Goal: Task Accomplishment & Management: Use online tool/utility

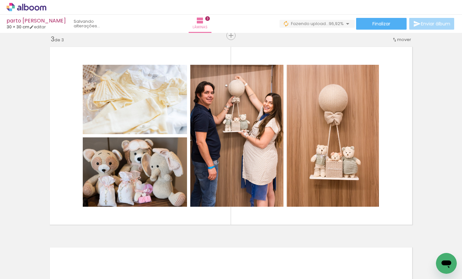
scroll to position [0, 1959]
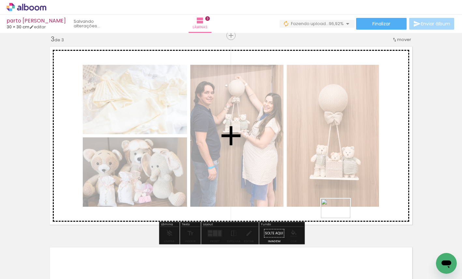
drag, startPoint x: 435, startPoint y: 255, endPoint x: 340, endPoint y: 218, distance: 101.8
click at [340, 218] on quentale-workspace at bounding box center [231, 139] width 462 height 279
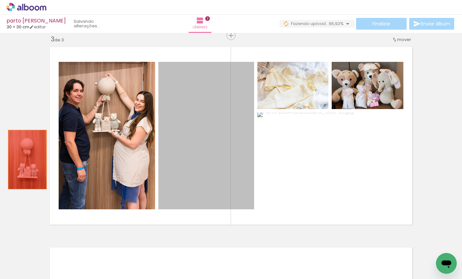
drag, startPoint x: 208, startPoint y: 173, endPoint x: 27, endPoint y: 159, distance: 181.0
click at [27, 159] on div "Inserir lâmina 1 de 3 Inserir lâmina 2 de 3 Inserir lâmina 3 de 3" at bounding box center [231, 27] width 462 height 803
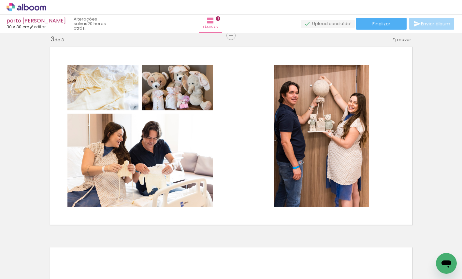
scroll to position [0, 0]
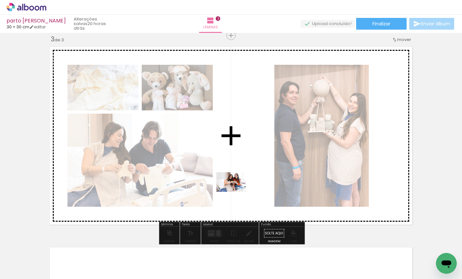
drag, startPoint x: 174, startPoint y: 263, endPoint x: 236, endPoint y: 192, distance: 94.0
click at [236, 192] on quentale-workspace at bounding box center [231, 139] width 462 height 279
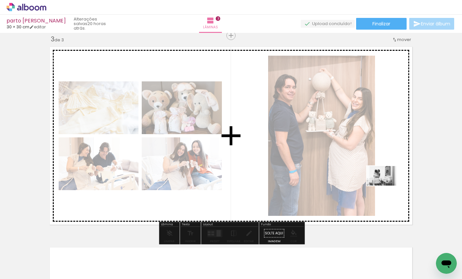
drag, startPoint x: 326, startPoint y: 257, endPoint x: 386, endPoint y: 185, distance: 93.7
click at [386, 185] on quentale-workspace at bounding box center [231, 139] width 462 height 279
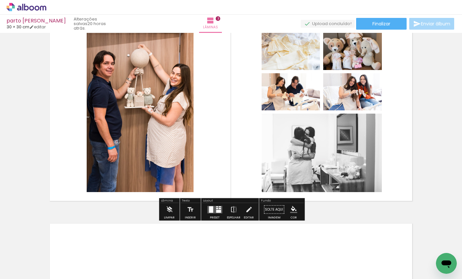
scroll to position [434, 0]
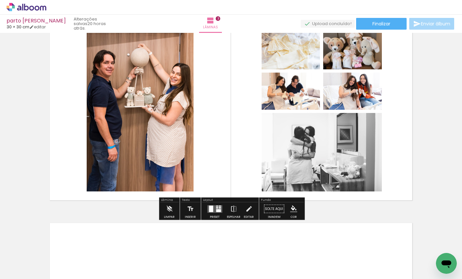
click at [211, 207] on div at bounding box center [211, 209] width 4 height 7
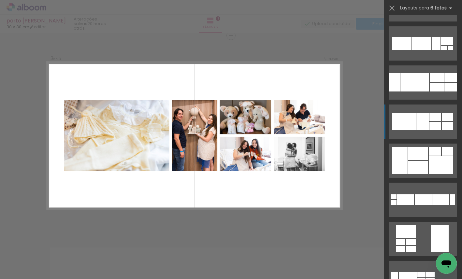
scroll to position [155, 0]
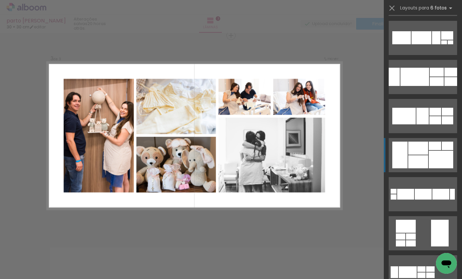
click at [400, 154] on div at bounding box center [399, 155] width 15 height 27
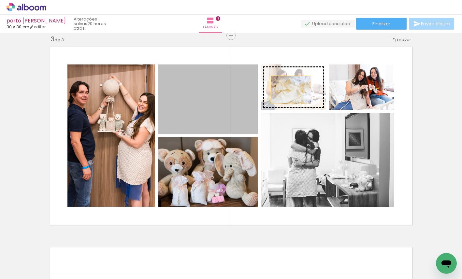
drag, startPoint x: 213, startPoint y: 118, endPoint x: 293, endPoint y: 86, distance: 86.2
click at [0, 0] on slot at bounding box center [0, 0] width 0 height 0
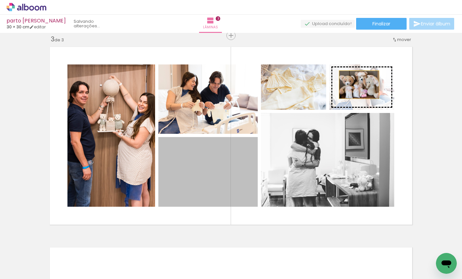
drag, startPoint x: 204, startPoint y: 178, endPoint x: 363, endPoint y: 83, distance: 184.4
click at [0, 0] on slot at bounding box center [0, 0] width 0 height 0
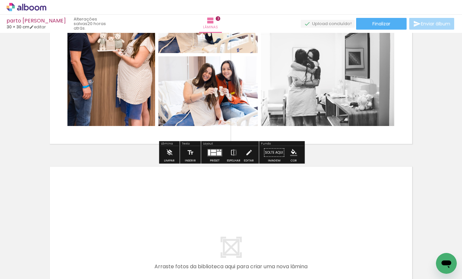
scroll to position [528, 0]
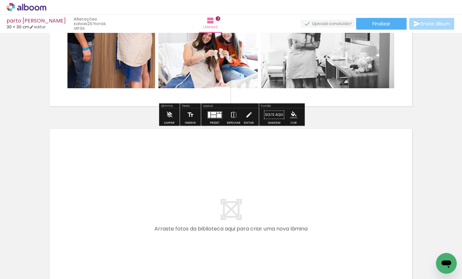
click at [36, 260] on iron-icon at bounding box center [33, 259] width 5 height 5
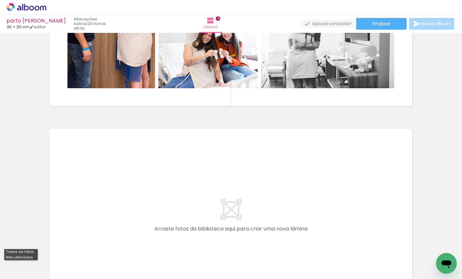
click at [35, 258] on paper-item "Não utilizadas" at bounding box center [21, 258] width 34 height 6
type input "Não utilizadas"
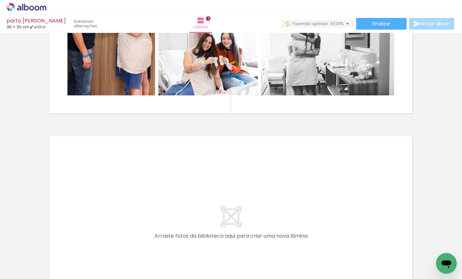
scroll to position [0, 1703]
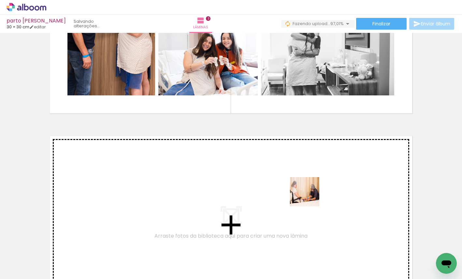
drag, startPoint x: 405, startPoint y: 263, endPoint x: 303, endPoint y: 194, distance: 123.6
click at [303, 194] on quentale-workspace at bounding box center [231, 139] width 462 height 279
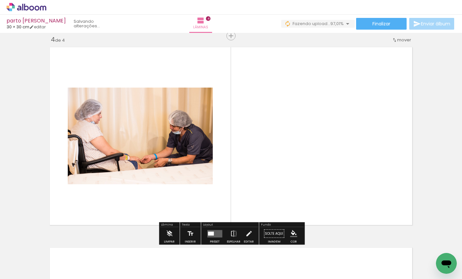
scroll to position [0, 1667]
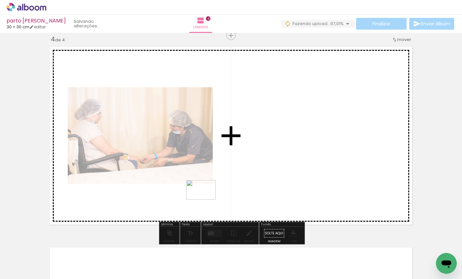
drag, startPoint x: 430, startPoint y: 257, endPoint x: 182, endPoint y: 203, distance: 253.8
click at [182, 203] on quentale-workspace at bounding box center [231, 139] width 462 height 279
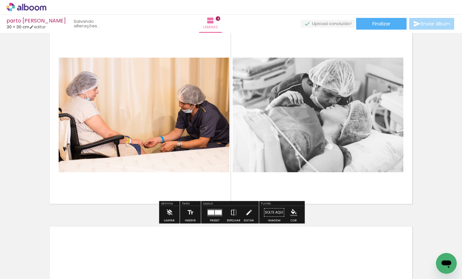
scroll to position [617, 0]
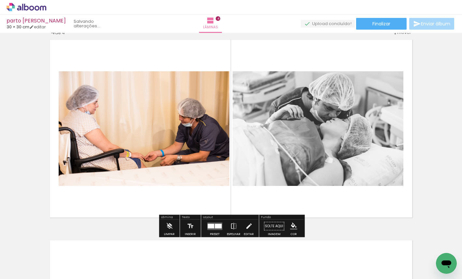
click at [213, 226] on div at bounding box center [211, 226] width 7 height 5
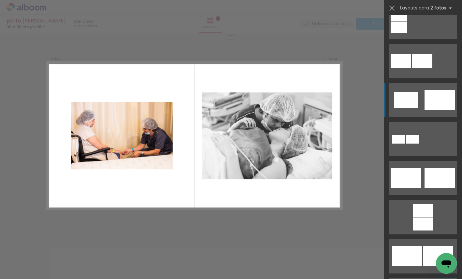
scroll to position [137, 0]
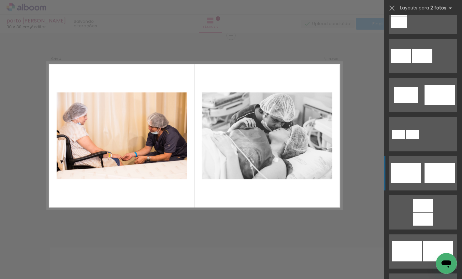
click at [404, 175] on div at bounding box center [406, 173] width 30 height 20
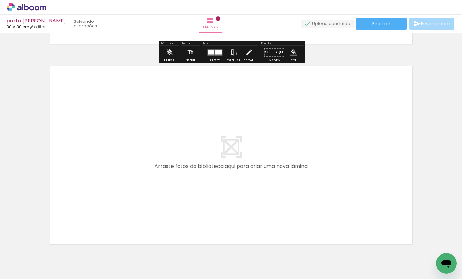
scroll to position [800, 0]
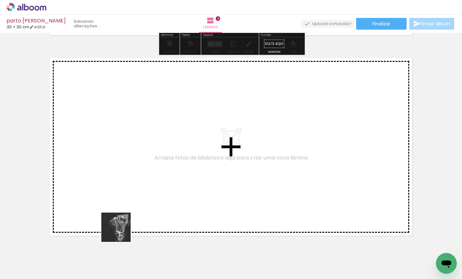
drag, startPoint x: 109, startPoint y: 264, endPoint x: 137, endPoint y: 200, distance: 70.2
click at [137, 200] on quentale-workspace at bounding box center [231, 139] width 462 height 279
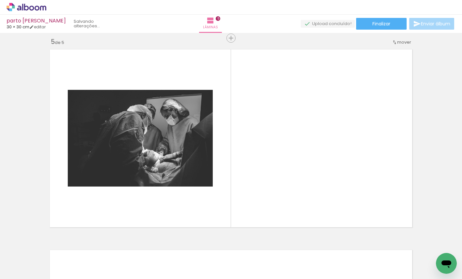
scroll to position [811, 0]
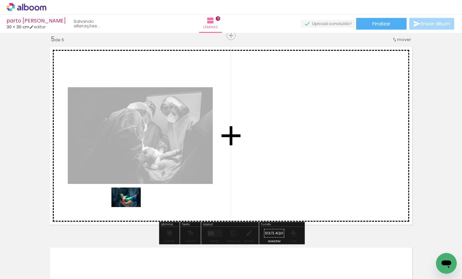
drag, startPoint x: 106, startPoint y: 262, endPoint x: 131, endPoint y: 207, distance: 59.9
click at [131, 207] on quentale-workspace at bounding box center [231, 139] width 462 height 279
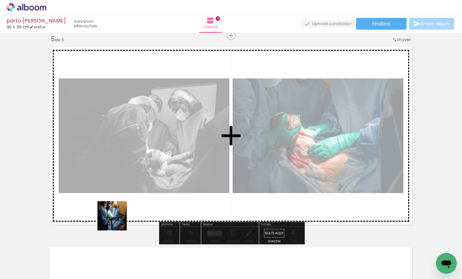
drag, startPoint x: 107, startPoint y: 264, endPoint x: 124, endPoint y: 195, distance: 70.9
click at [124, 195] on quentale-workspace at bounding box center [231, 139] width 462 height 279
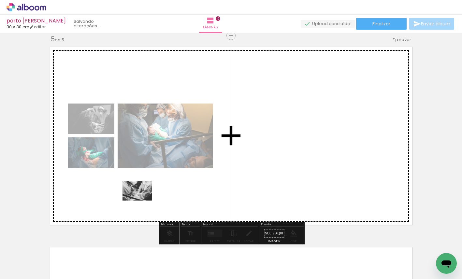
drag, startPoint x: 104, startPoint y: 259, endPoint x: 142, endPoint y: 200, distance: 70.9
click at [142, 200] on quentale-workspace at bounding box center [231, 139] width 462 height 279
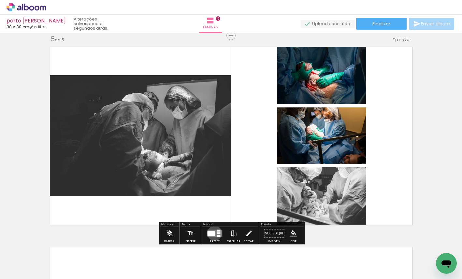
click at [213, 233] on div at bounding box center [210, 233] width 7 height 5
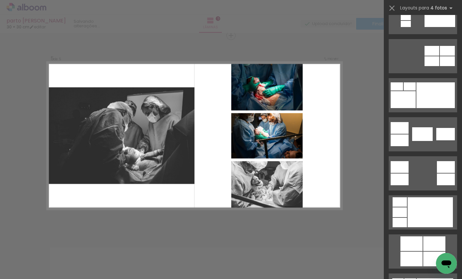
scroll to position [0, 0]
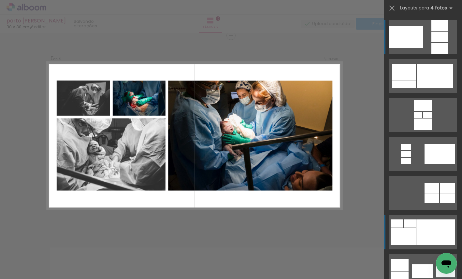
click at [406, 240] on div at bounding box center [403, 236] width 25 height 17
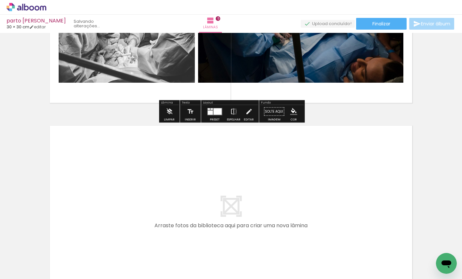
scroll to position [933, 0]
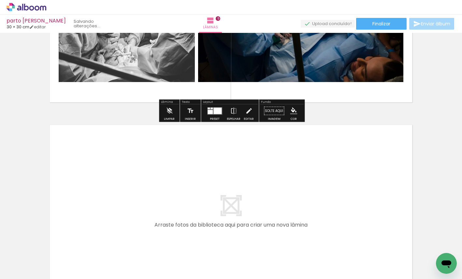
drag, startPoint x: 105, startPoint y: 262, endPoint x: 104, endPoint y: 210, distance: 52.1
click at [104, 210] on quentale-workspace at bounding box center [231, 139] width 462 height 279
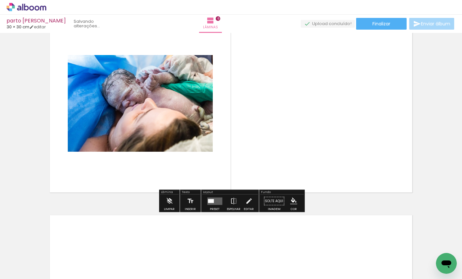
scroll to position [1052, 0]
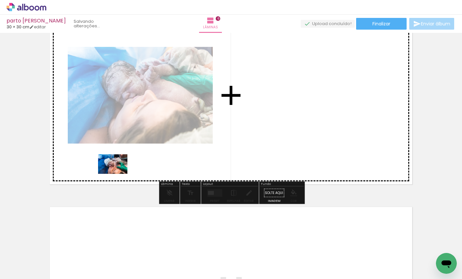
drag, startPoint x: 138, startPoint y: 258, endPoint x: 118, endPoint y: 174, distance: 86.5
click at [118, 174] on quentale-workspace at bounding box center [231, 139] width 462 height 279
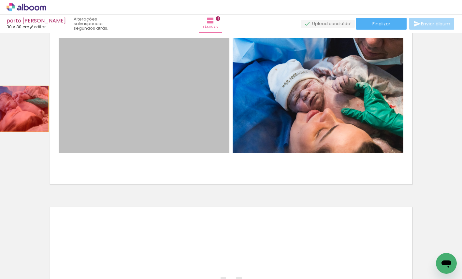
drag, startPoint x: 107, startPoint y: 110, endPoint x: 14, endPoint y: 108, distance: 92.9
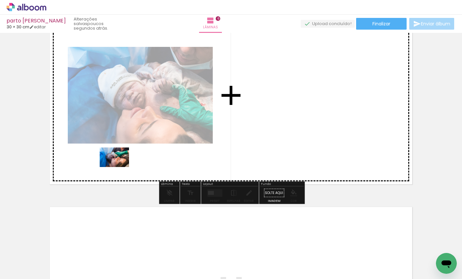
drag, startPoint x: 140, startPoint y: 259, endPoint x: 119, endPoint y: 167, distance: 94.5
click at [119, 167] on quentale-workspace at bounding box center [231, 139] width 462 height 279
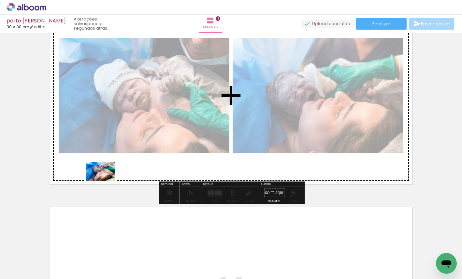
drag, startPoint x: 105, startPoint y: 258, endPoint x: 105, endPoint y: 178, distance: 80.1
click at [105, 178] on quentale-workspace at bounding box center [231, 139] width 462 height 279
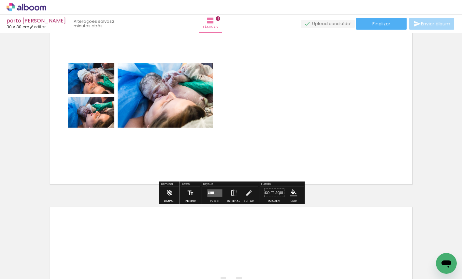
click at [105, 120] on quentale-photo at bounding box center [91, 112] width 47 height 31
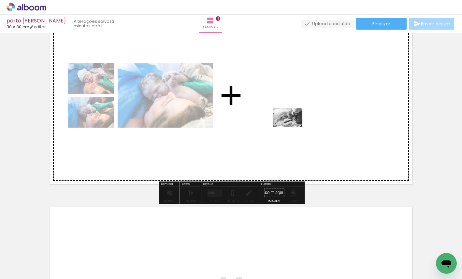
drag, startPoint x: 137, startPoint y: 256, endPoint x: 293, endPoint y: 127, distance: 202.0
click at [293, 127] on quentale-workspace at bounding box center [231, 139] width 462 height 279
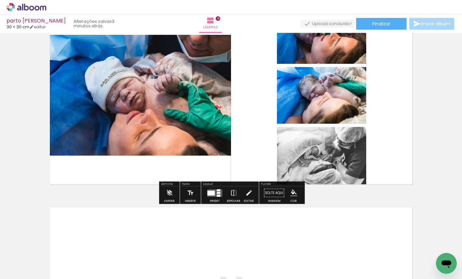
click at [213, 193] on div at bounding box center [210, 193] width 7 height 5
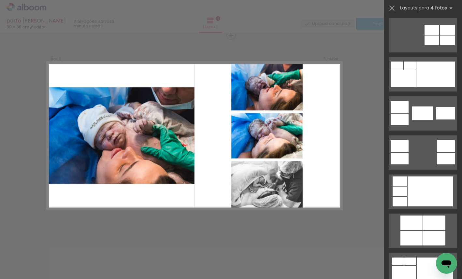
scroll to position [193, 0]
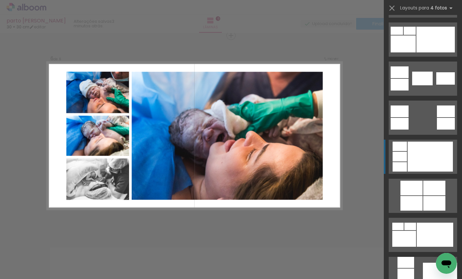
click at [416, 155] on div at bounding box center [430, 157] width 45 height 30
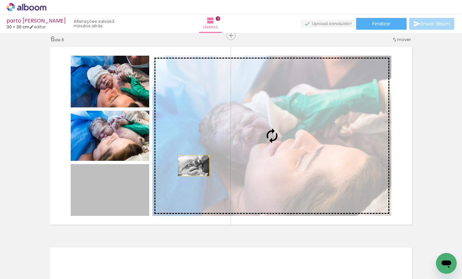
drag, startPoint x: 123, startPoint y: 199, endPoint x: 211, endPoint y: 155, distance: 98.1
click at [0, 0] on slot at bounding box center [0, 0] width 0 height 0
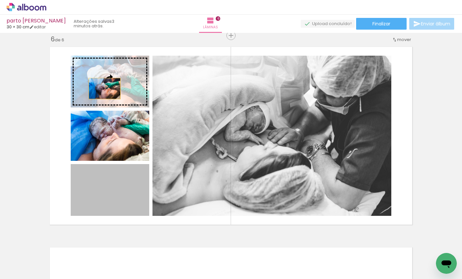
drag, startPoint x: 108, startPoint y: 198, endPoint x: 105, endPoint y: 88, distance: 110.2
click at [0, 0] on slot at bounding box center [0, 0] width 0 height 0
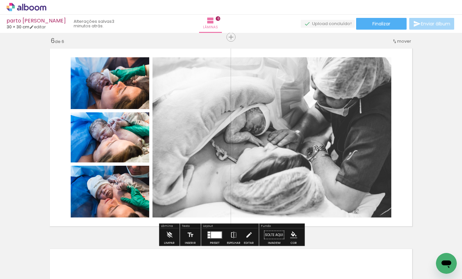
scroll to position [1019, 0]
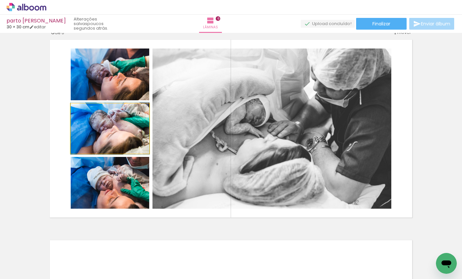
click at [116, 130] on quentale-photo at bounding box center [110, 129] width 79 height 50
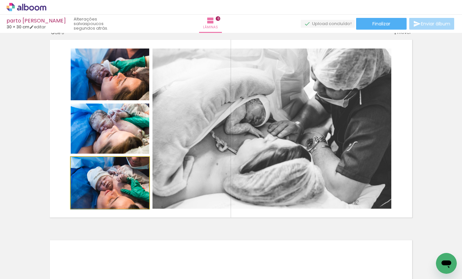
drag, startPoint x: 126, startPoint y: 195, endPoint x: 125, endPoint y: 201, distance: 6.2
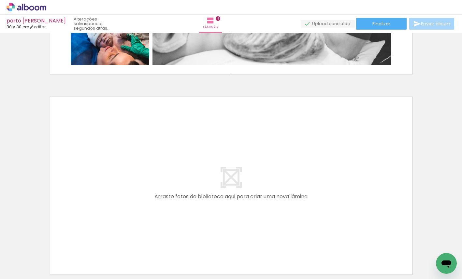
scroll to position [1163, 0]
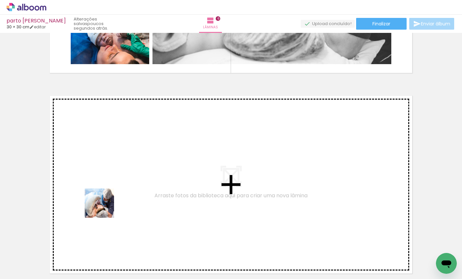
drag, startPoint x: 106, startPoint y: 258, endPoint x: 104, endPoint y: 205, distance: 52.8
click at [104, 205] on quentale-workspace at bounding box center [231, 139] width 462 height 279
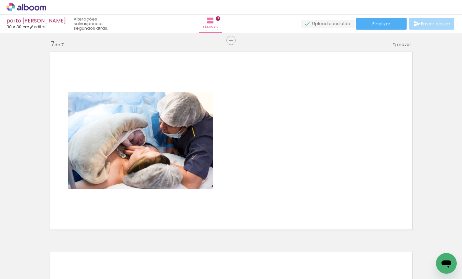
scroll to position [1212, 0]
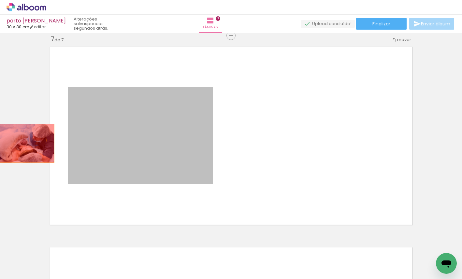
drag, startPoint x: 144, startPoint y: 152, endPoint x: 25, endPoint y: 143, distance: 119.2
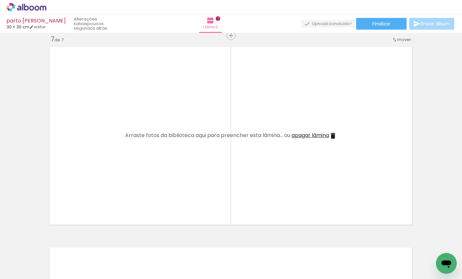
drag, startPoint x: 137, startPoint y: 260, endPoint x: 116, endPoint y: 185, distance: 78.5
click at [116, 185] on quentale-workspace at bounding box center [231, 139] width 462 height 279
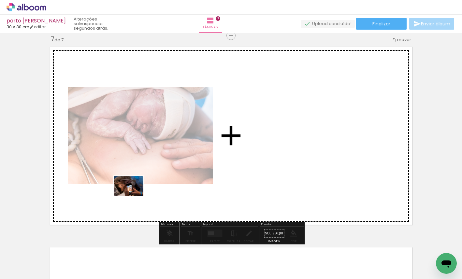
drag, startPoint x: 183, startPoint y: 257, endPoint x: 134, endPoint y: 196, distance: 78.6
click at [134, 196] on quentale-workspace at bounding box center [231, 139] width 462 height 279
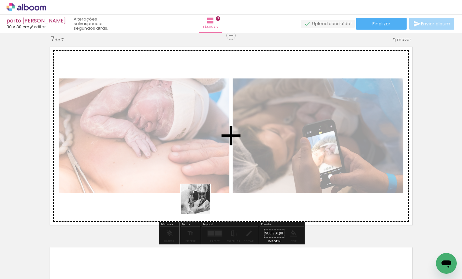
drag, startPoint x: 215, startPoint y: 261, endPoint x: 200, endPoint y: 203, distance: 60.1
click at [200, 203] on quentale-workspace at bounding box center [231, 139] width 462 height 279
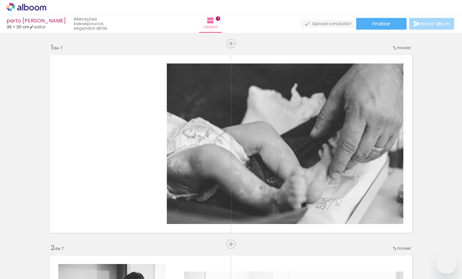
click at [178, 263] on div at bounding box center [175, 258] width 32 height 22
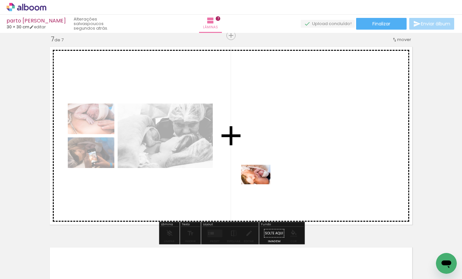
drag, startPoint x: 178, startPoint y: 263, endPoint x: 261, endPoint y: 184, distance: 114.3
click at [261, 184] on quentale-workspace at bounding box center [231, 139] width 462 height 279
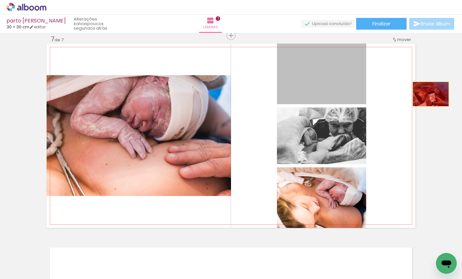
drag, startPoint x: 348, startPoint y: 85, endPoint x: 431, endPoint y: 93, distance: 83.2
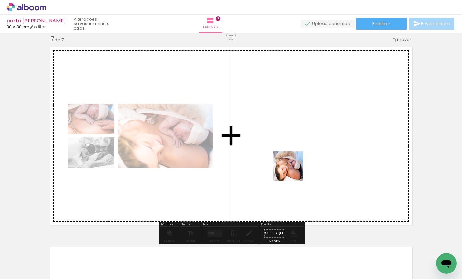
drag, startPoint x: 145, startPoint y: 258, endPoint x: 301, endPoint y: 163, distance: 182.5
click at [301, 163] on quentale-workspace at bounding box center [231, 139] width 462 height 279
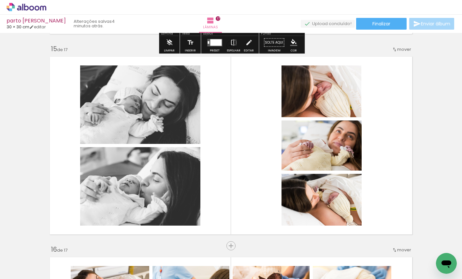
scroll to position [2817, 0]
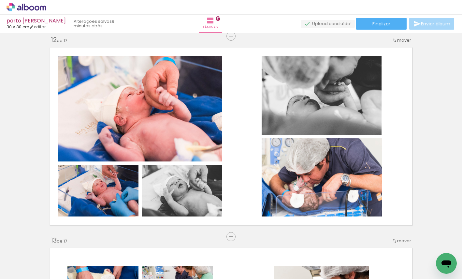
scroll to position [1860, 0]
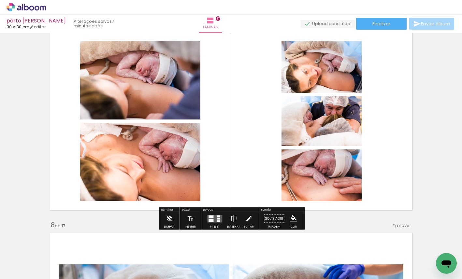
scroll to position [1230, 0]
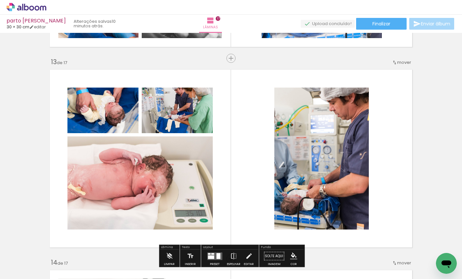
scroll to position [2400, 0]
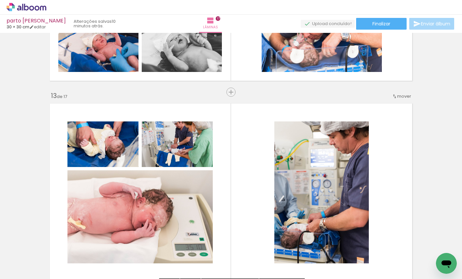
scroll to position [2358, 0]
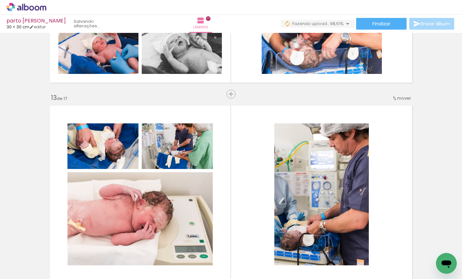
click at [142, 261] on div at bounding box center [138, 258] width 32 height 22
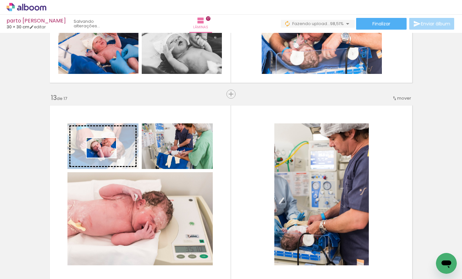
drag, startPoint x: 142, startPoint y: 263, endPoint x: 106, endPoint y: 158, distance: 110.9
click at [106, 158] on quentale-workspace at bounding box center [231, 139] width 462 height 279
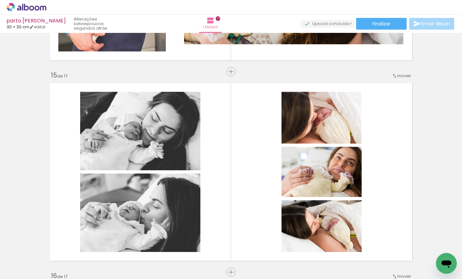
scroll to position [2777, 0]
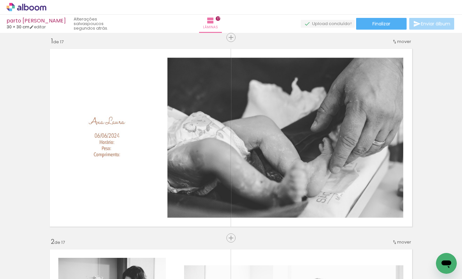
scroll to position [4, 0]
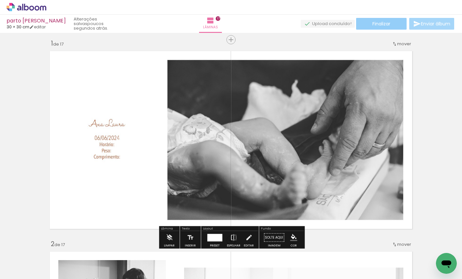
click at [378, 25] on span "Finalizar" at bounding box center [381, 24] width 18 height 5
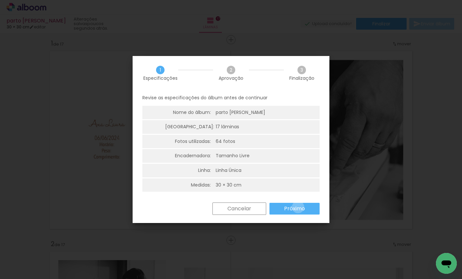
click at [0, 0] on slot "Próximo" at bounding box center [0, 0] width 0 height 0
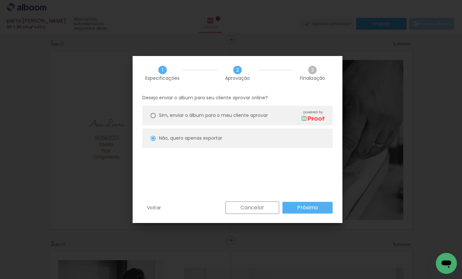
click at [262, 118] on span "Sim, enviar o álbum para o meu cliente aprovar" at bounding box center [213, 115] width 109 height 7
type paper-radio-button "on"
click at [0, 0] on slot "Próximo" at bounding box center [0, 0] width 0 height 0
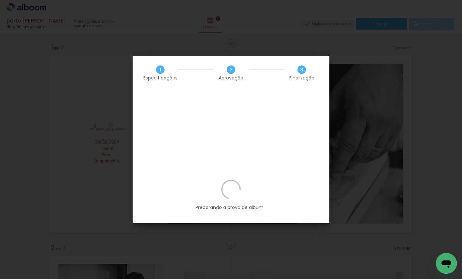
scroll to position [4, 0]
